Goal: Transaction & Acquisition: Download file/media

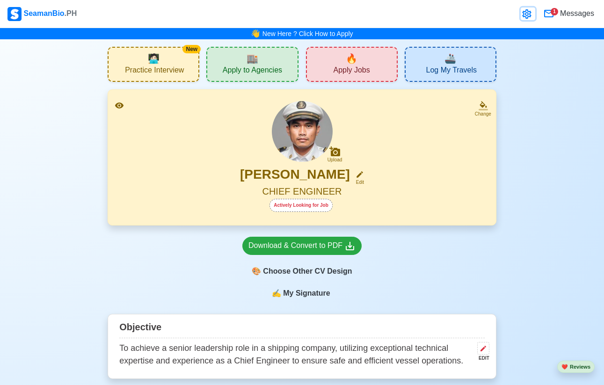
click at [522, 13] on icon at bounding box center [527, 13] width 11 height 11
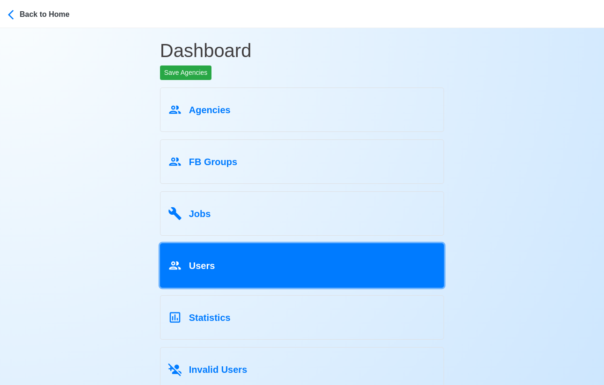
click at [199, 272] on div "Users" at bounding box center [302, 264] width 269 height 18
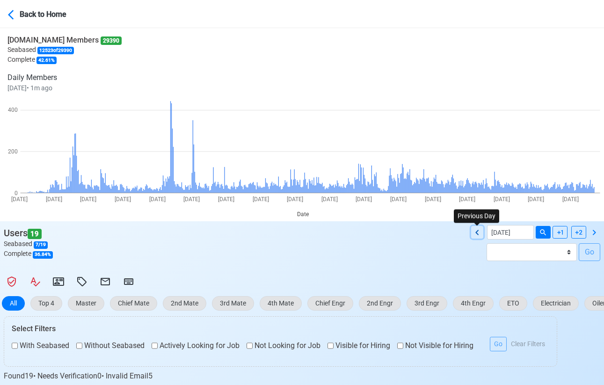
click at [476, 230] on icon at bounding box center [477, 232] width 11 height 11
type input "[DATE]"
click at [130, 279] on icon at bounding box center [128, 281] width 11 height 11
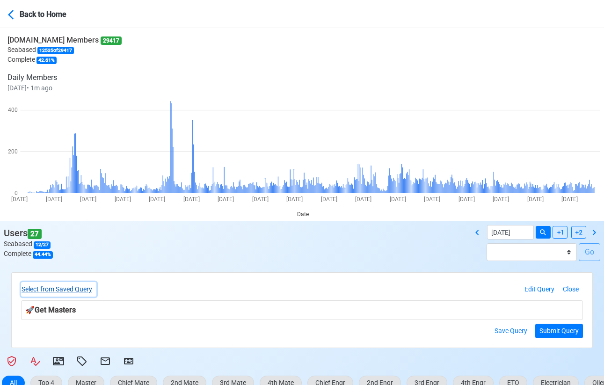
click at [66, 294] on button "Select from Saved Query" at bounding box center [58, 289] width 75 height 15
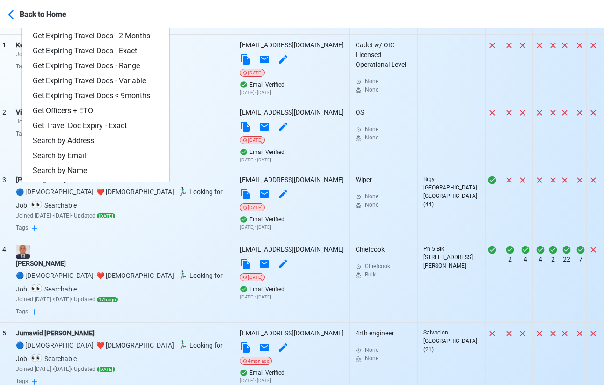
scroll to position [452, 0]
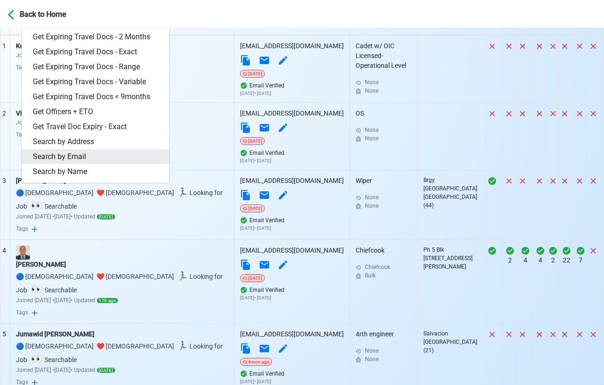
click at [73, 154] on link "Search by Email" at bounding box center [96, 156] width 148 height 15
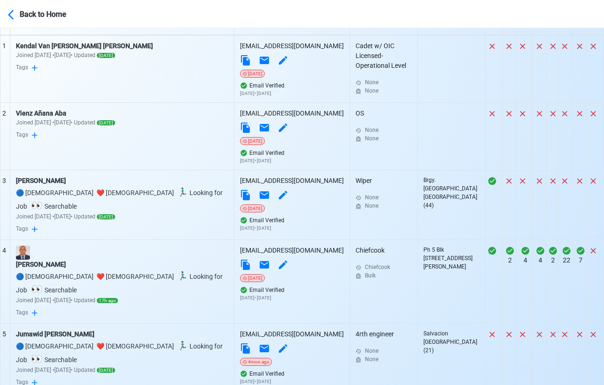
scroll to position [97, 0]
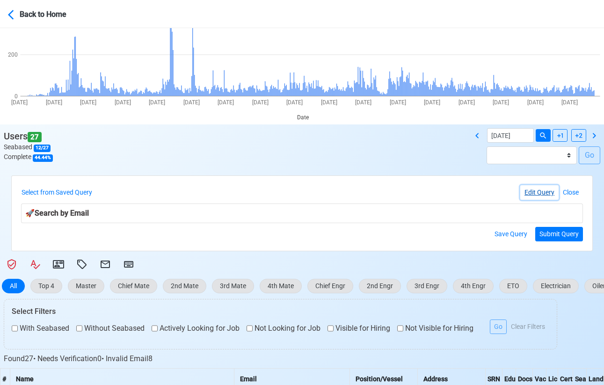
click at [524, 189] on button "Edit Query" at bounding box center [540, 192] width 38 height 15
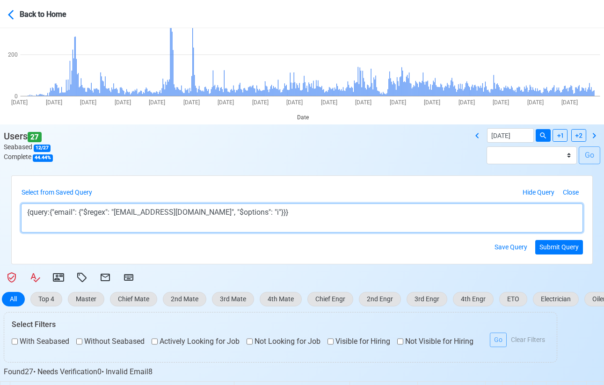
drag, startPoint x: 123, startPoint y: 212, endPoint x: 206, endPoint y: 213, distance: 83.8
click at [207, 213] on textarea "{query:{"email": {"$regex": "[EMAIL_ADDRESS][DOMAIN_NAME]", "$options": "i"}}}" at bounding box center [302, 218] width 562 height 29
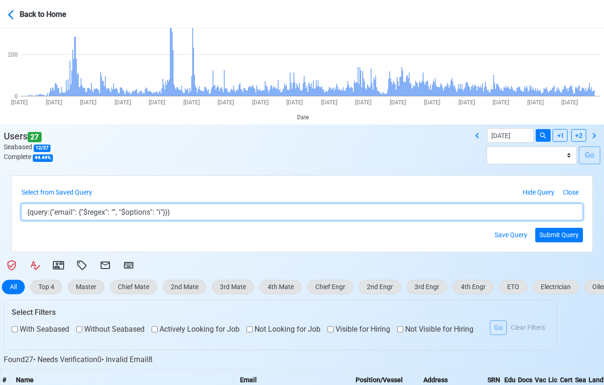
paste textarea "[EMAIL_ADDRESS][DOMAIN_NAME]"
type textarea "{query:{"email": {"$regex": "[EMAIL_ADDRESS][DOMAIN_NAME]", "$options": "i"}}}"
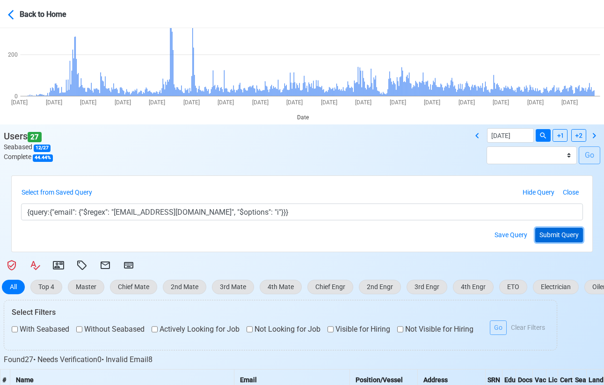
click at [577, 235] on button "Submit Query" at bounding box center [560, 235] width 48 height 15
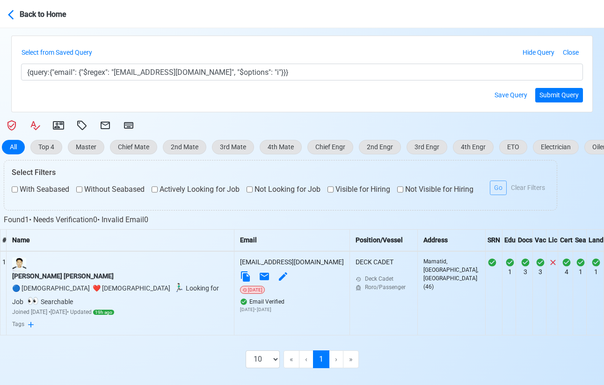
scroll to position [238, 0]
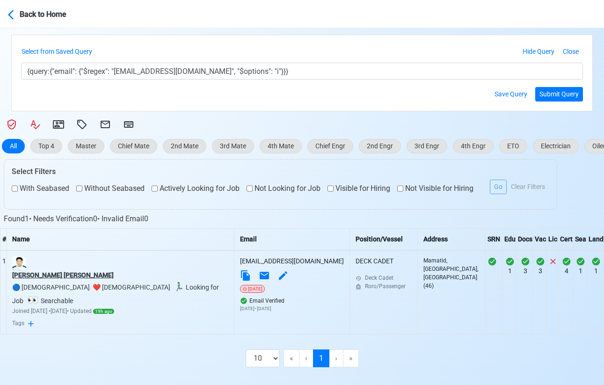
click at [73, 279] on div "[PERSON_NAME] [PERSON_NAME]" at bounding box center [120, 276] width 216 height 10
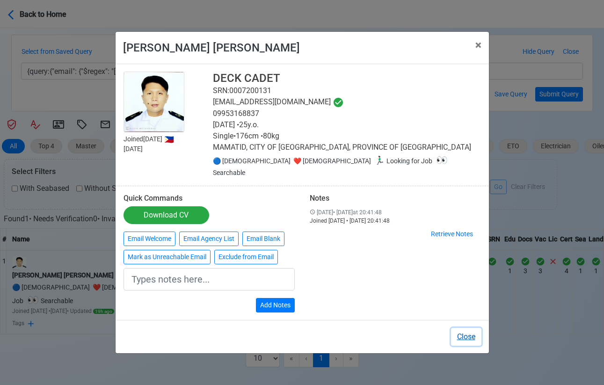
click at [459, 331] on button "Close" at bounding box center [466, 337] width 30 height 18
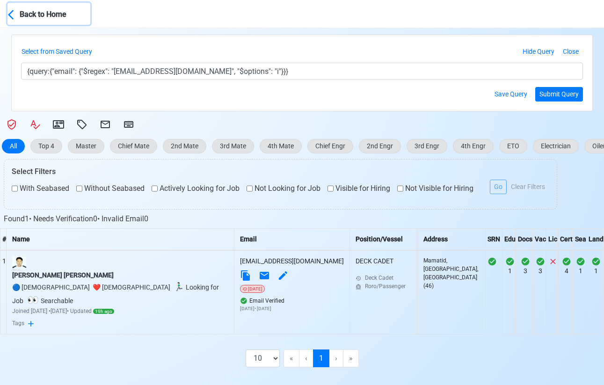
click at [23, 15] on div "Back to Home" at bounding box center [55, 13] width 70 height 13
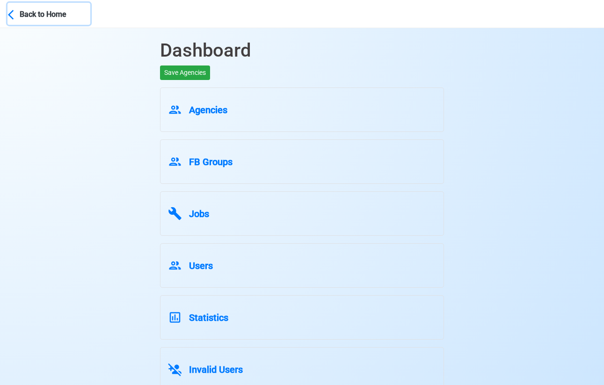
click at [23, 15] on div "Back to Home" at bounding box center [55, 13] width 70 height 13
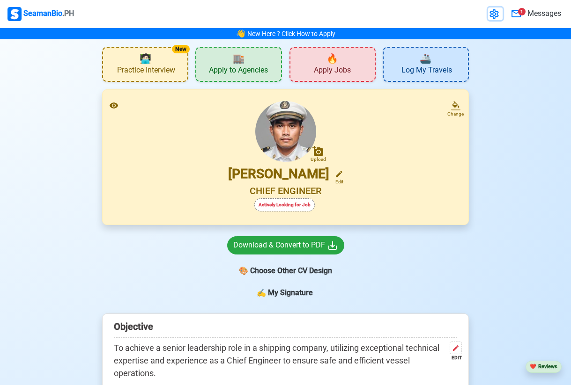
click at [496, 16] on icon at bounding box center [493, 13] width 11 height 11
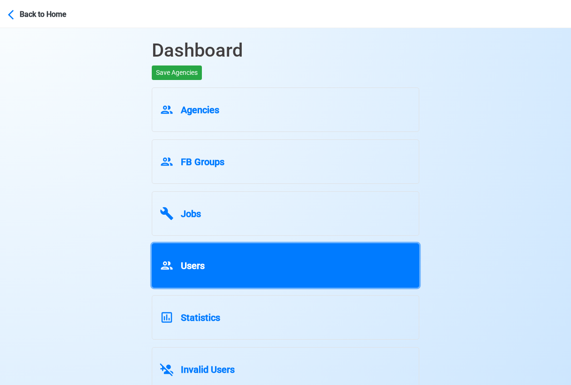
click at [228, 257] on div "Users" at bounding box center [286, 264] width 252 height 18
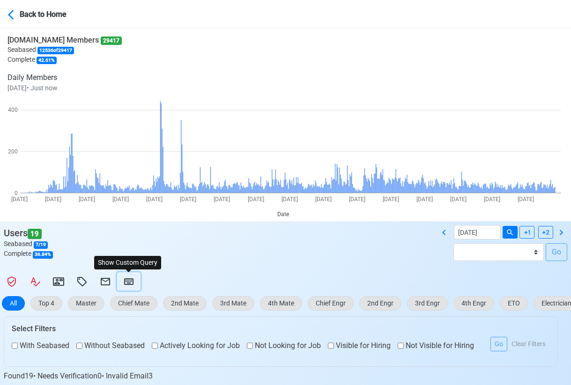
click at [127, 285] on icon at bounding box center [128, 282] width 9 height 7
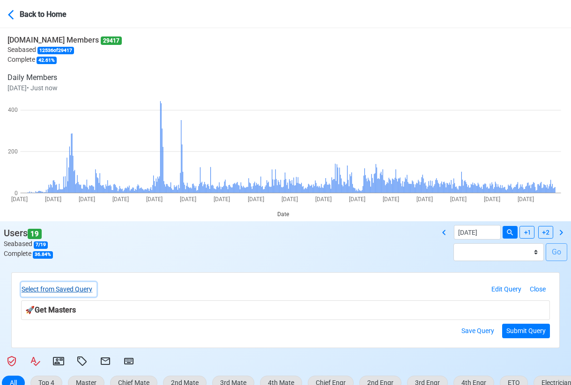
click at [85, 290] on button "Select from Saved Query" at bounding box center [58, 289] width 75 height 15
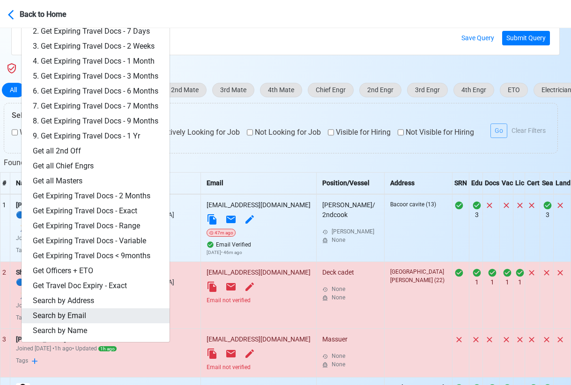
scroll to position [294, 0]
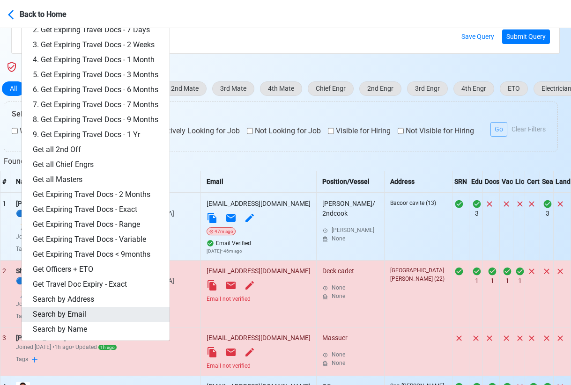
click at [83, 311] on link "Search by Email" at bounding box center [96, 314] width 148 height 15
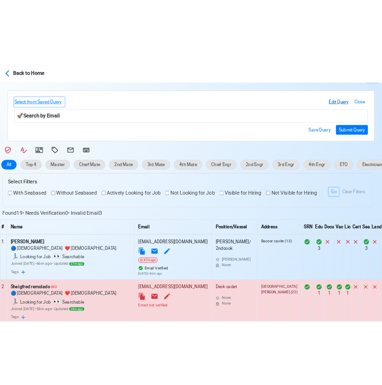
scroll to position [211, 0]
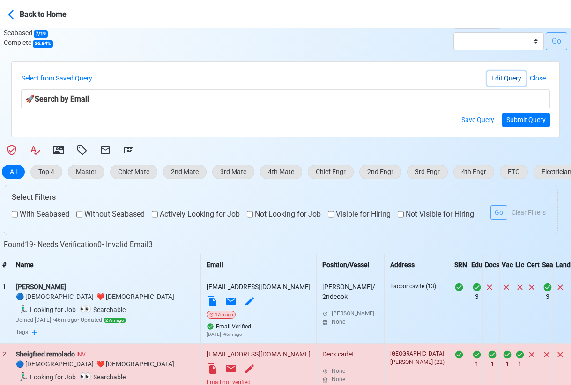
click at [508, 81] on button "Edit Query" at bounding box center [506, 78] width 38 height 15
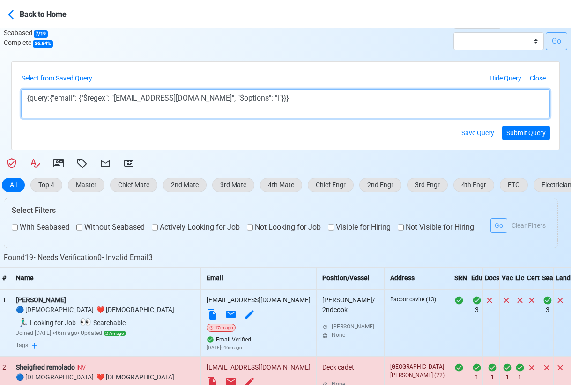
drag, startPoint x: 123, startPoint y: 101, endPoint x: 208, endPoint y: 97, distance: 85.8
click at [209, 97] on textarea "{query:{"email": {"$regex": "[EMAIL_ADDRESS][DOMAIN_NAME]", "$options": "i"}}}" at bounding box center [285, 103] width 529 height 29
paste textarea "allendelapena20"
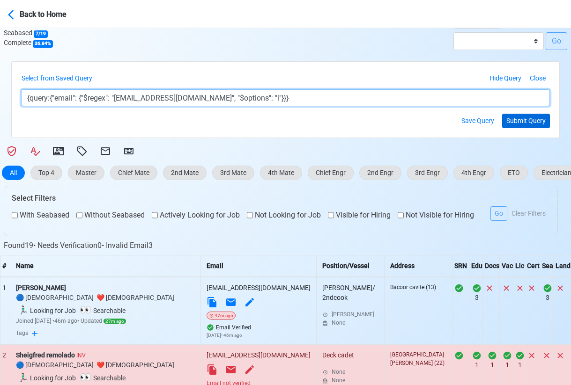
type textarea "{query:{"email": {"$regex": "[EMAIL_ADDRESS][DOMAIN_NAME]", "$options": "i"}}}"
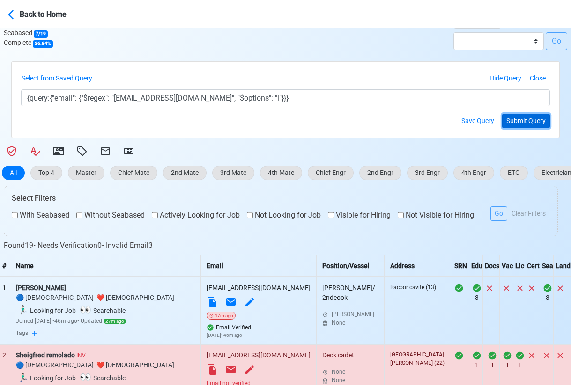
click at [511, 125] on button "Submit Query" at bounding box center [526, 121] width 48 height 15
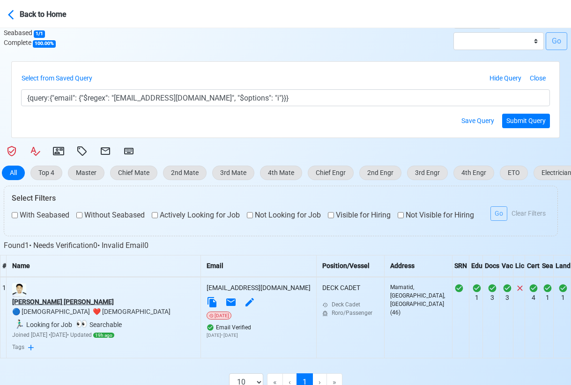
click at [67, 307] on div "[PERSON_NAME] [PERSON_NAME]" at bounding box center [103, 302] width 183 height 10
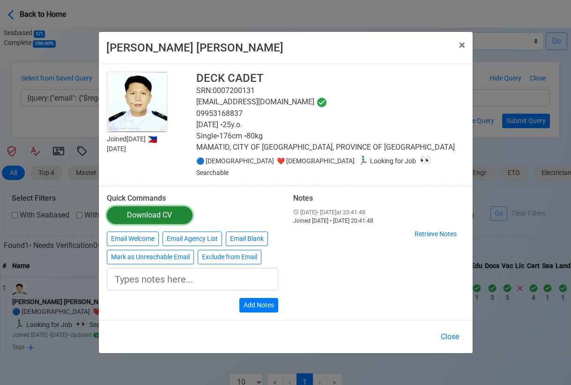
click at [182, 208] on link "Download CV" at bounding box center [150, 215] width 86 height 18
drag, startPoint x: 456, startPoint y: 51, endPoint x: 260, endPoint y: 11, distance: 199.8
click at [455, 51] on button "× Close" at bounding box center [461, 45] width 21 height 26
